Goal: Information Seeking & Learning: Learn about a topic

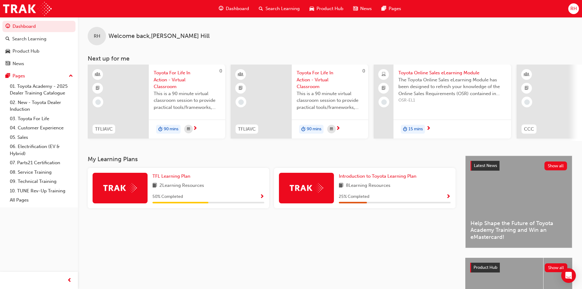
click at [130, 190] on img at bounding box center [120, 187] width 34 height 9
click at [174, 76] on span "Toyota For Life In Action - Virtual Classroom" at bounding box center [187, 79] width 67 height 21
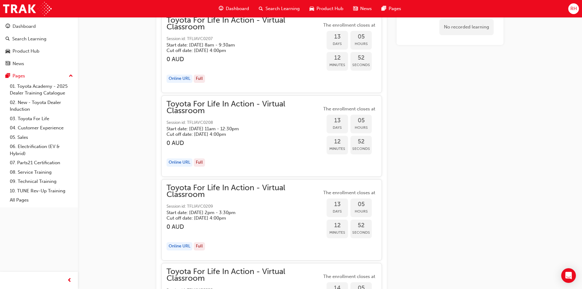
scroll to position [2537, 0]
